Goal: Task Accomplishment & Management: Manage account settings

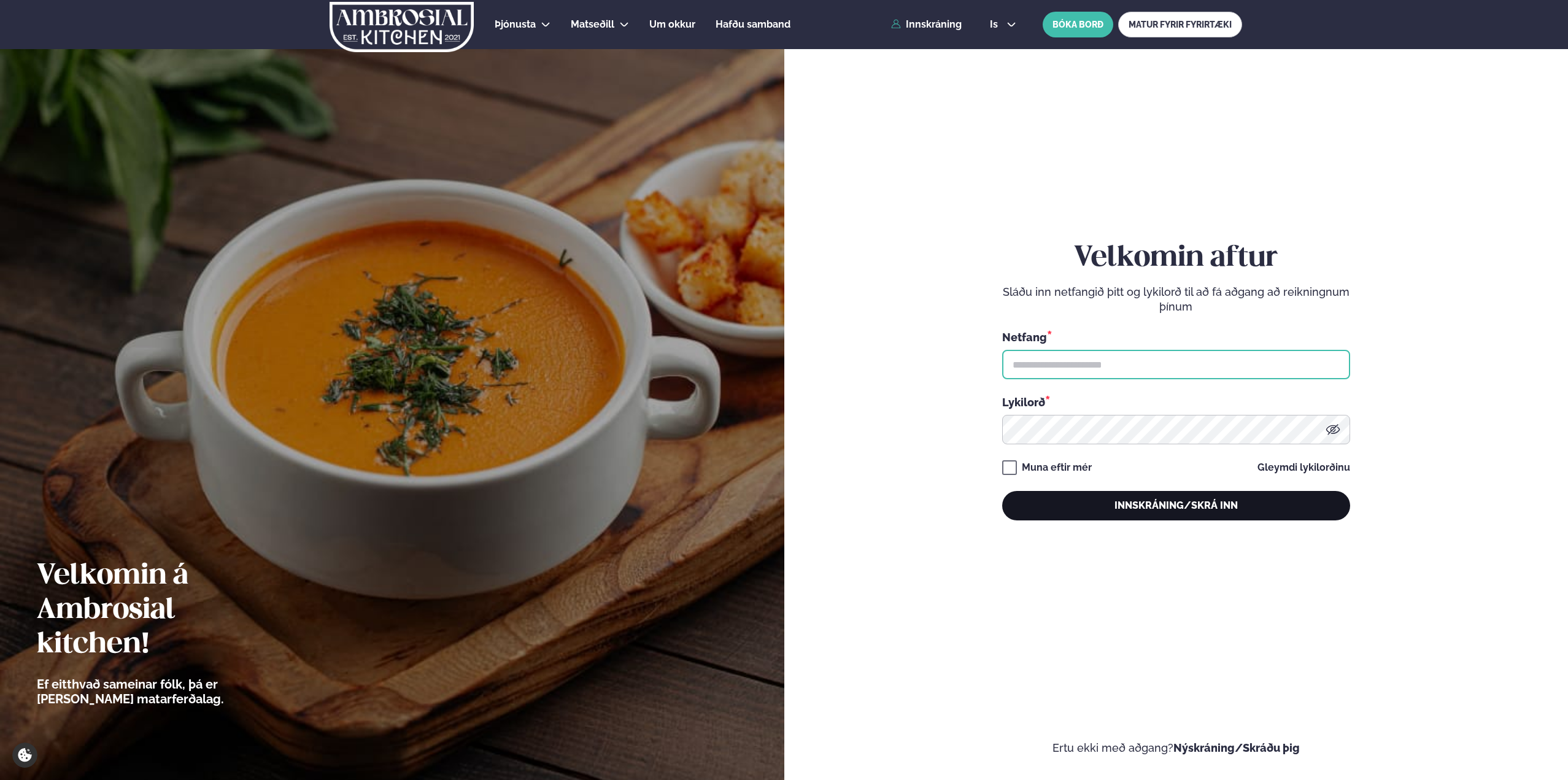
type input "**********"
click at [1212, 510] on button "Innskráning/Skrá inn" at bounding box center [1176, 505] width 348 height 29
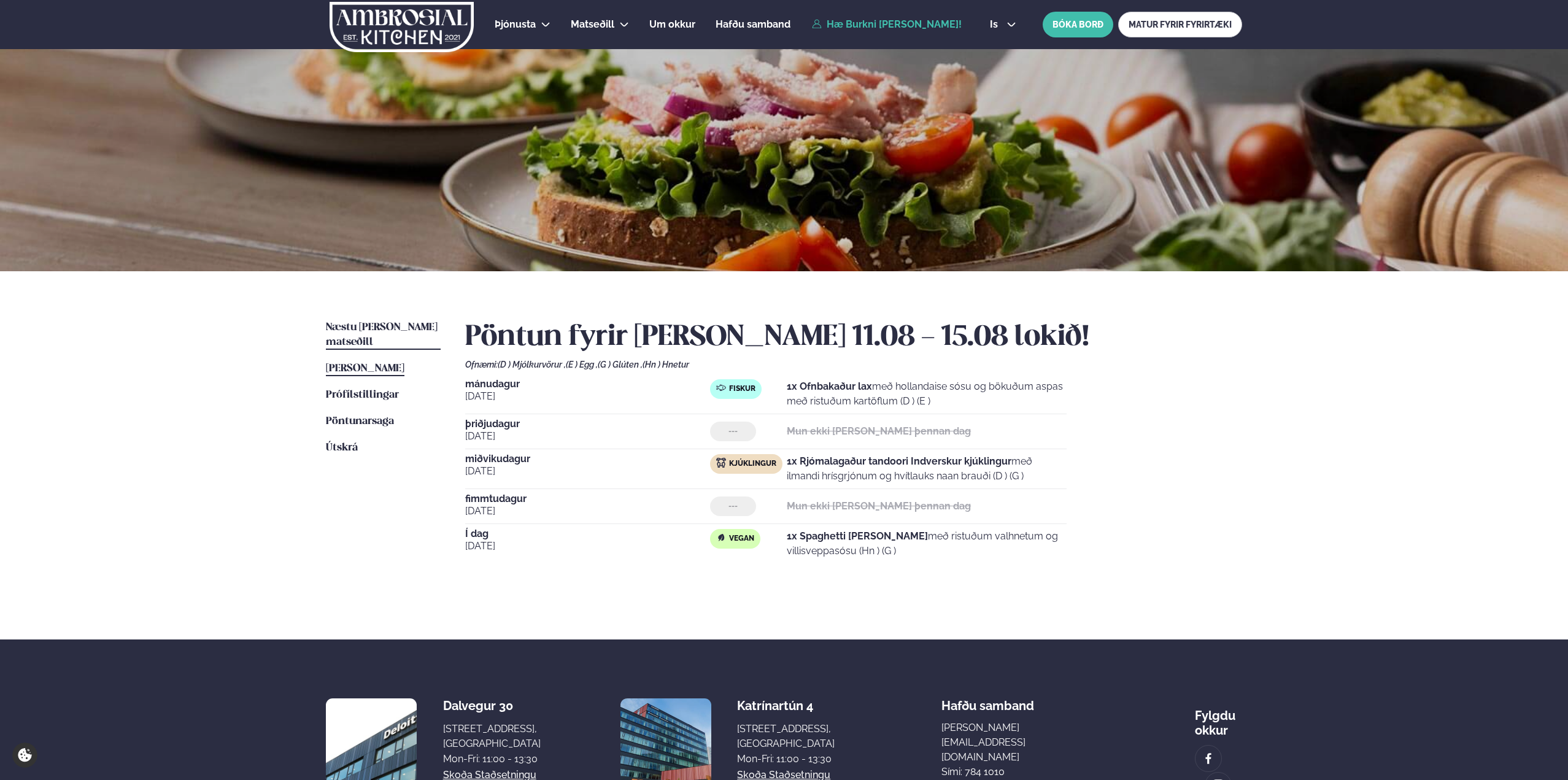
click at [357, 332] on link "Næstu [PERSON_NAME] matseðill Næsta vika" at bounding box center [383, 335] width 115 height 29
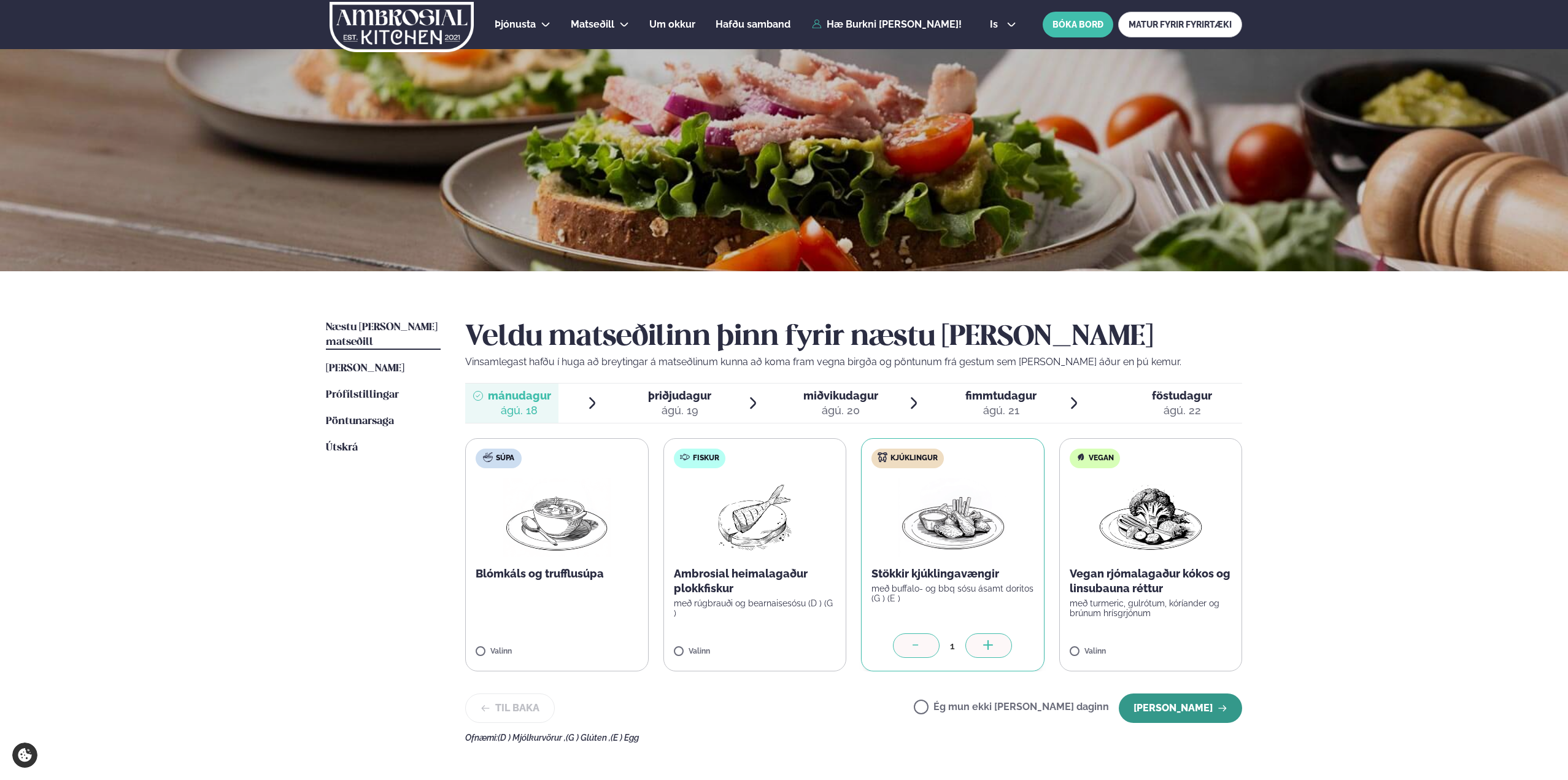
click at [1164, 703] on button "[PERSON_NAME]" at bounding box center [1180, 708] width 123 height 29
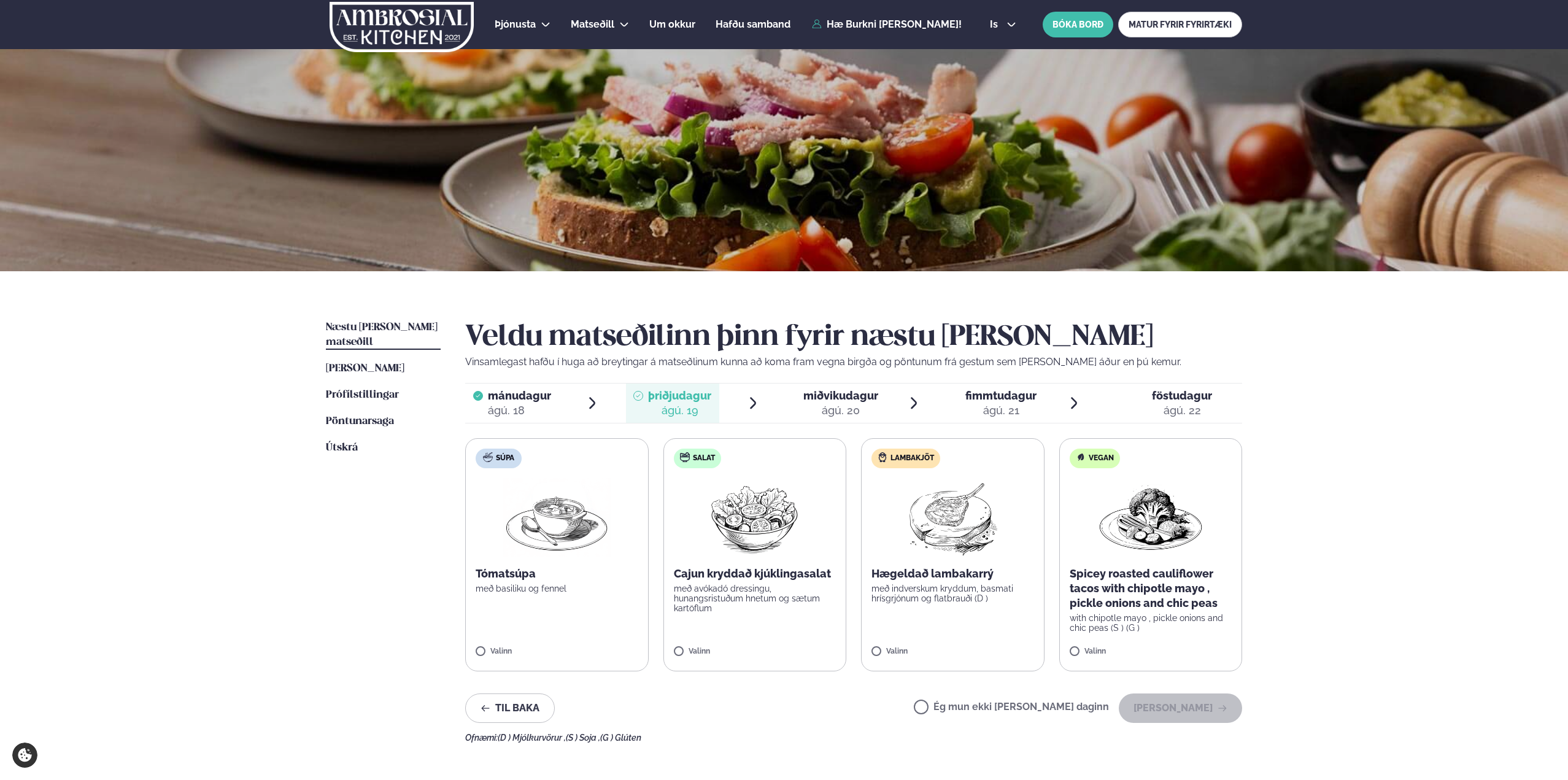
click at [1089, 708] on label "Ég mun ekki [PERSON_NAME] daginn" at bounding box center [1012, 708] width 195 height 13
click at [1150, 701] on button "[PERSON_NAME]" at bounding box center [1180, 708] width 123 height 29
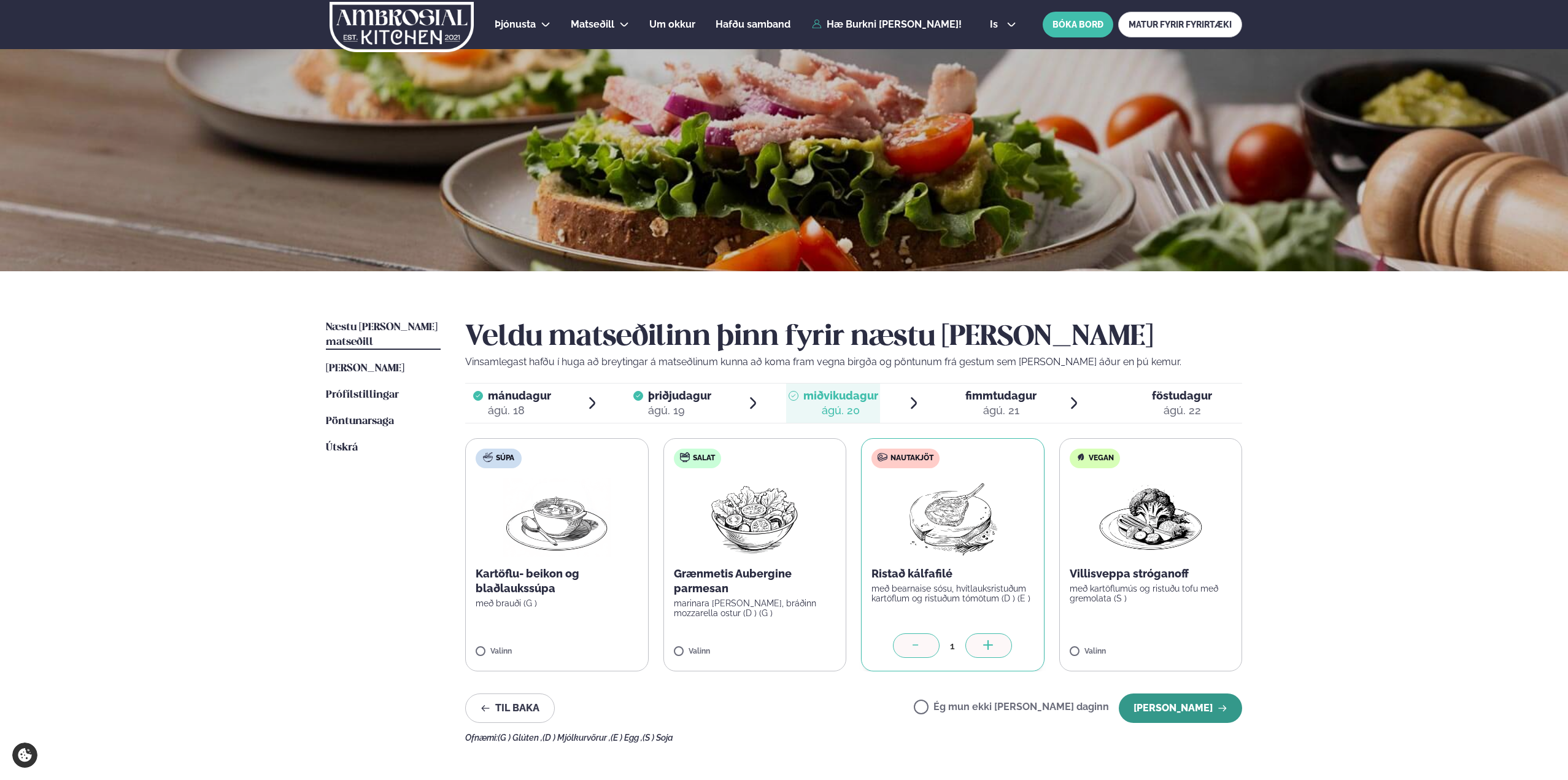
click at [1212, 710] on button "[PERSON_NAME]" at bounding box center [1180, 708] width 123 height 29
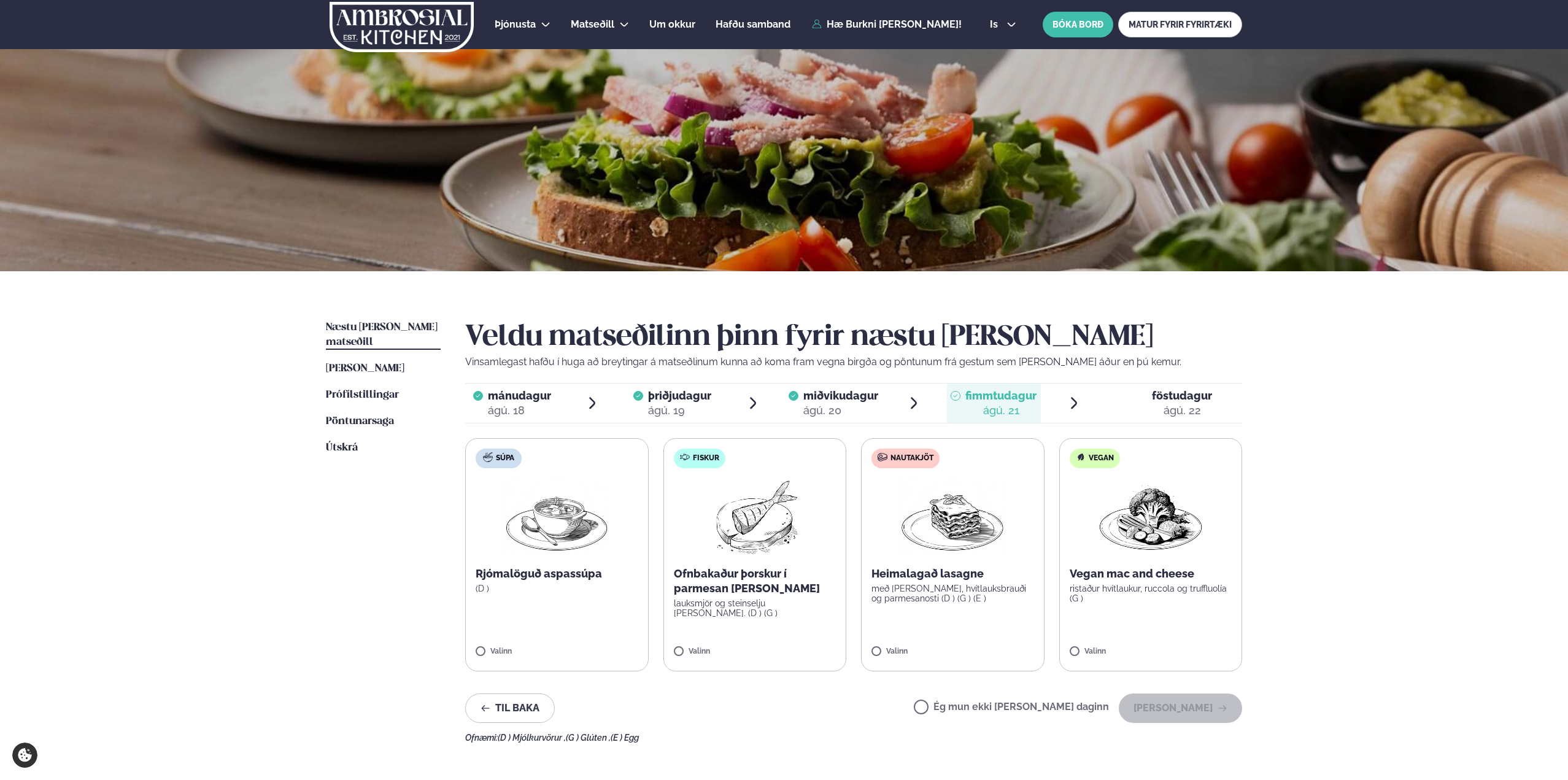
click at [968, 702] on div "Ég mun ekki [PERSON_NAME] daginn [PERSON_NAME]" at bounding box center [1078, 708] width 329 height 29
click at [965, 706] on label "Ég mun ekki [PERSON_NAME] daginn" at bounding box center [1012, 708] width 195 height 13
click at [1158, 715] on button "[PERSON_NAME]" at bounding box center [1180, 708] width 123 height 29
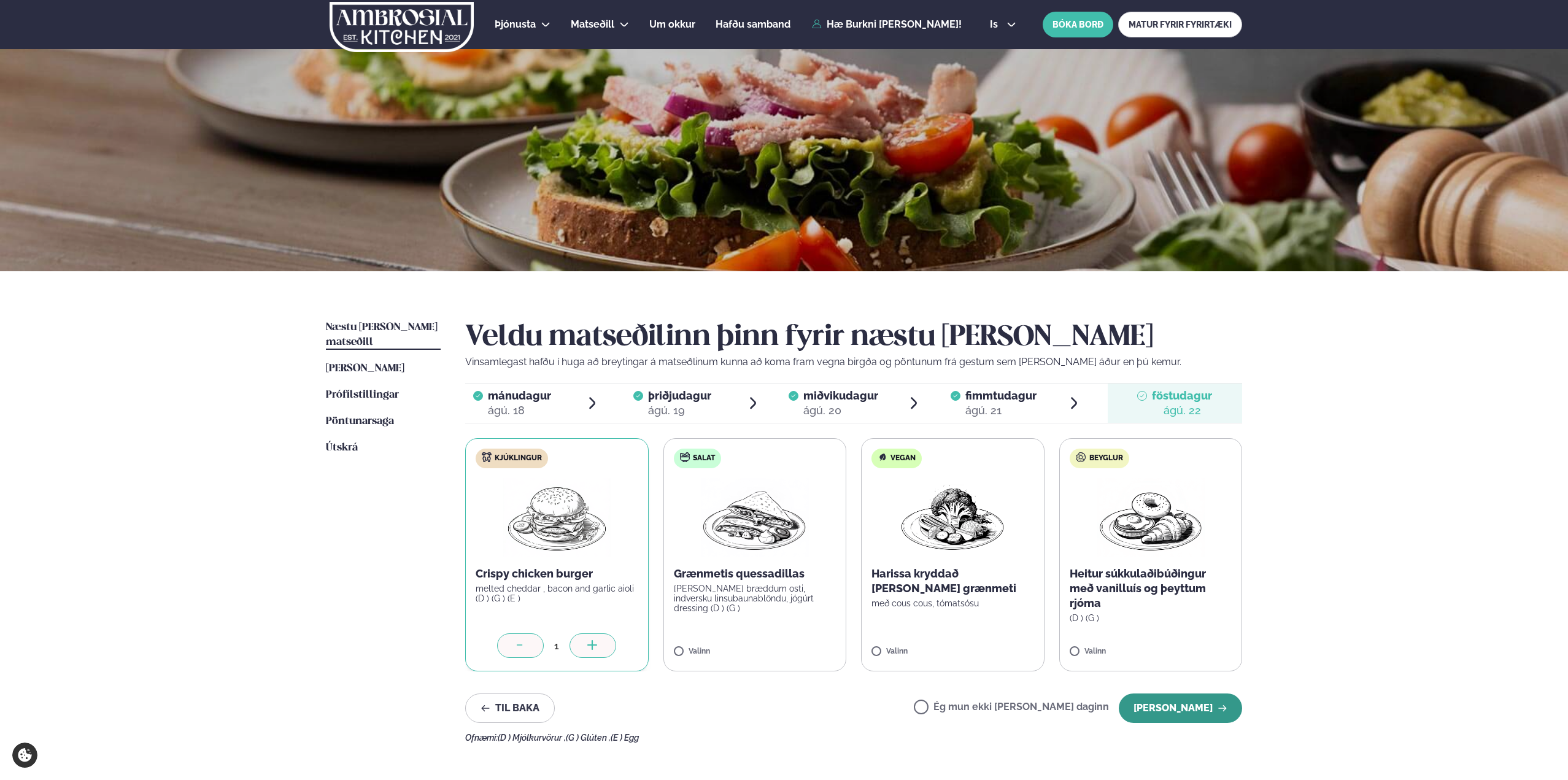
click at [1197, 713] on button "[PERSON_NAME]" at bounding box center [1180, 708] width 123 height 29
